Goal: Task Accomplishment & Management: Use online tool/utility

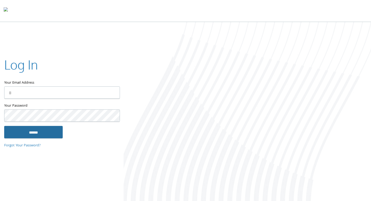
type input "**********"
click at [35, 129] on input "******" at bounding box center [33, 132] width 58 height 13
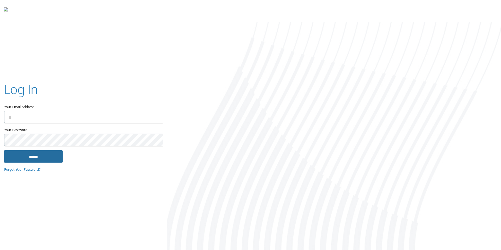
type input "**********"
click at [44, 160] on input "******" at bounding box center [33, 156] width 58 height 13
